Goal: Information Seeking & Learning: Learn about a topic

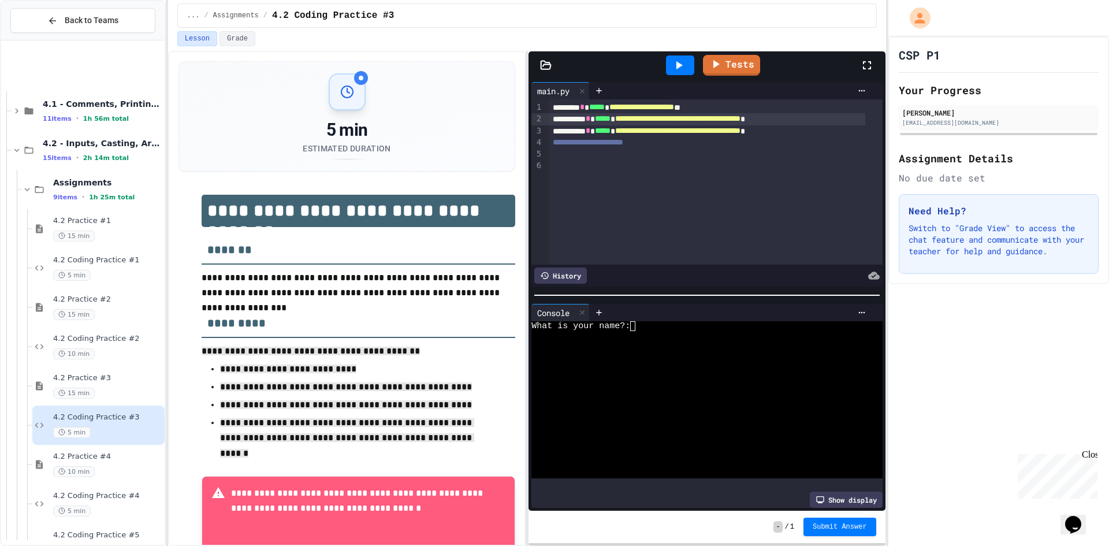
scroll to position [138, 0]
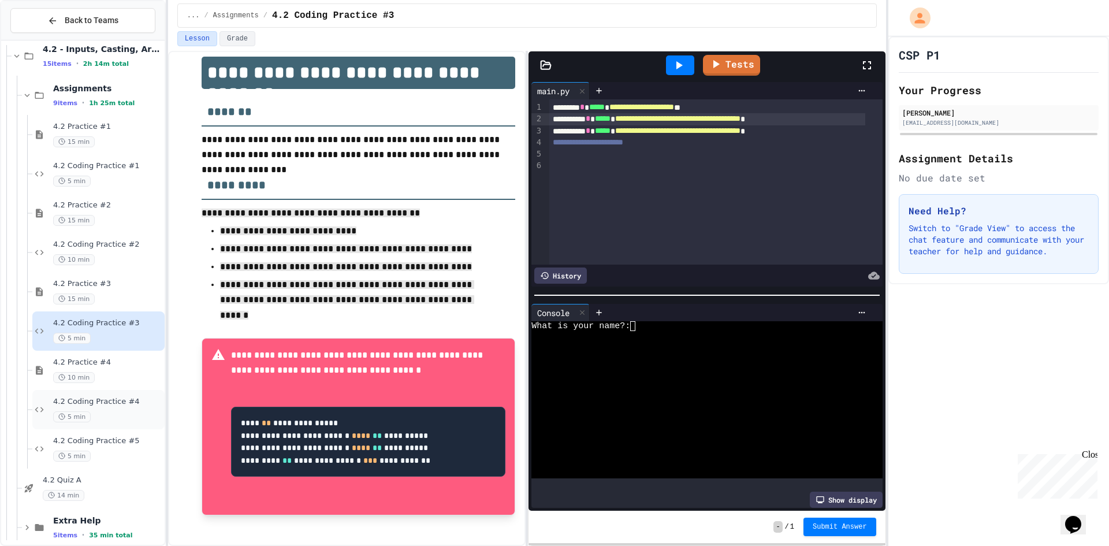
click at [88, 405] on span "4.2 Coding Practice #4" at bounding box center [107, 402] width 109 height 10
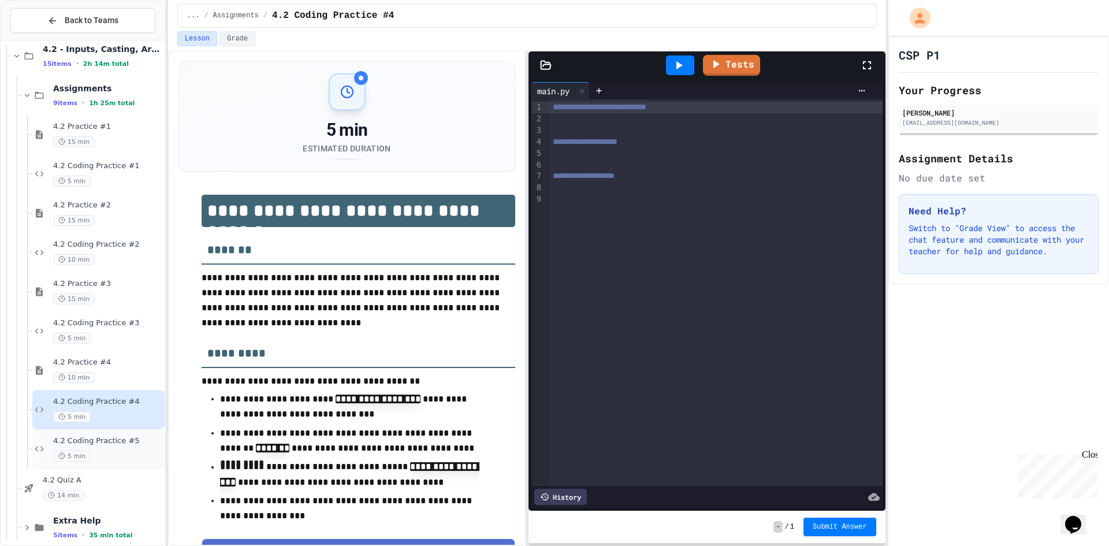
click at [83, 451] on span "5 min" at bounding box center [72, 455] width 38 height 11
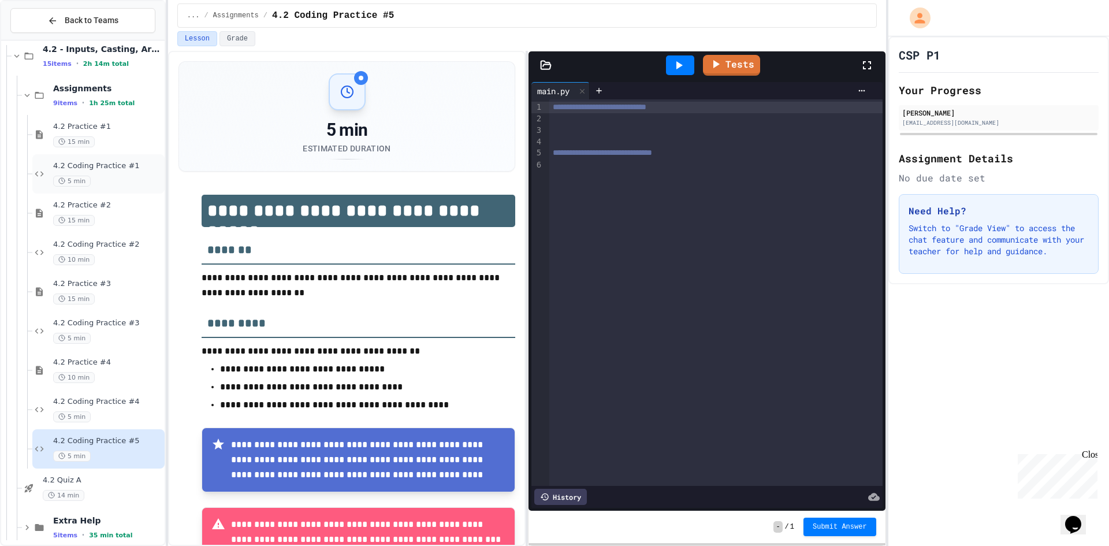
click at [111, 165] on span "4.2 Coding Practice #1" at bounding box center [107, 166] width 109 height 10
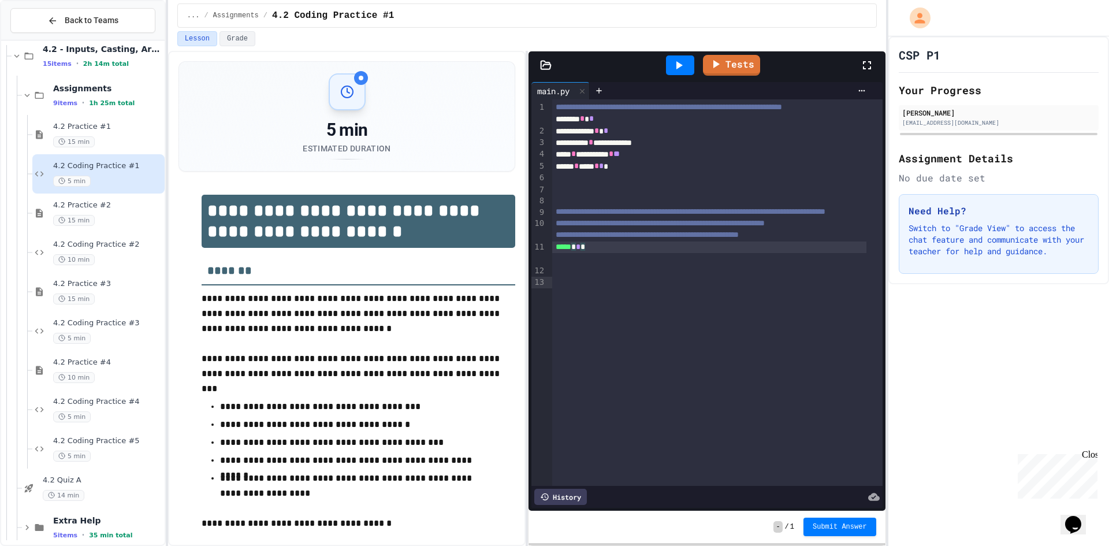
click at [586, 253] on div "***** * * *" at bounding box center [709, 247] width 314 height 12
click at [684, 68] on icon at bounding box center [679, 65] width 14 height 14
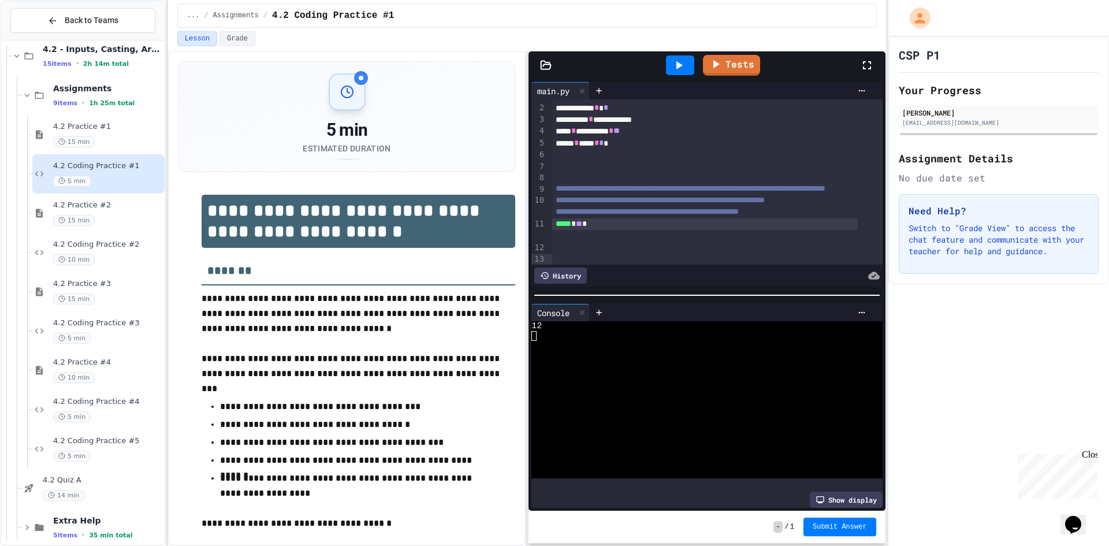
scroll to position [39, 0]
click at [91, 240] on span "4.2 Coding Practice #2" at bounding box center [107, 245] width 109 height 10
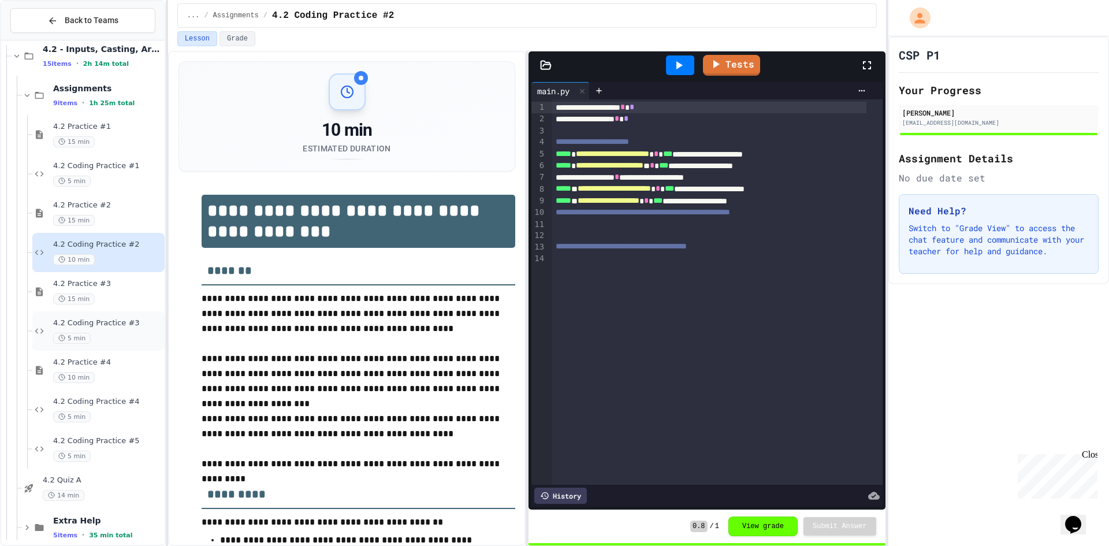
click at [90, 316] on div "4.2 Coding Practice #3 5 min" at bounding box center [98, 330] width 132 height 39
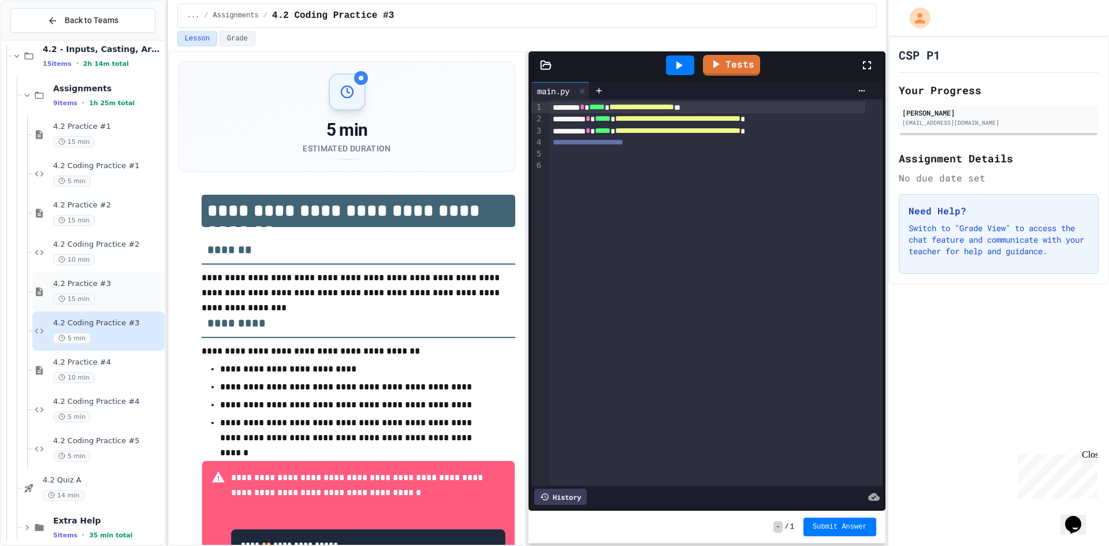
click at [83, 290] on div "4.2 Practice #3 15 min" at bounding box center [107, 291] width 109 height 25
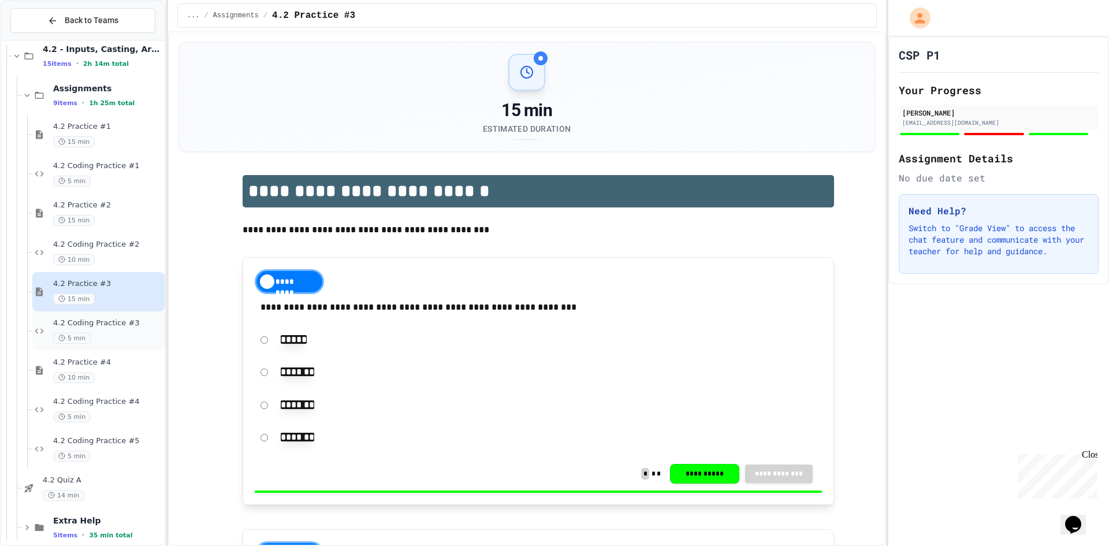
click at [97, 326] on span "4.2 Coding Practice #3" at bounding box center [107, 323] width 109 height 10
